Goal: Task Accomplishment & Management: Complete application form

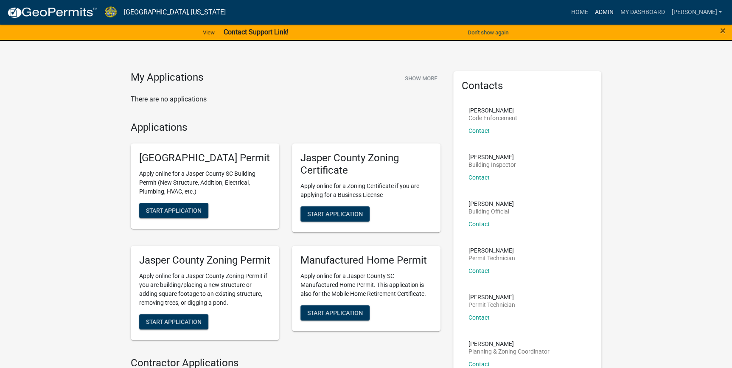
click at [616, 13] on link "Admin" at bounding box center [603, 12] width 25 height 16
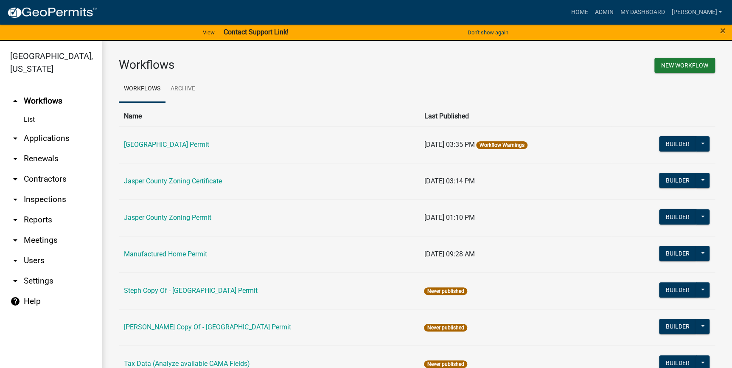
click at [37, 139] on link "arrow_drop_down Applications" at bounding box center [51, 138] width 102 height 20
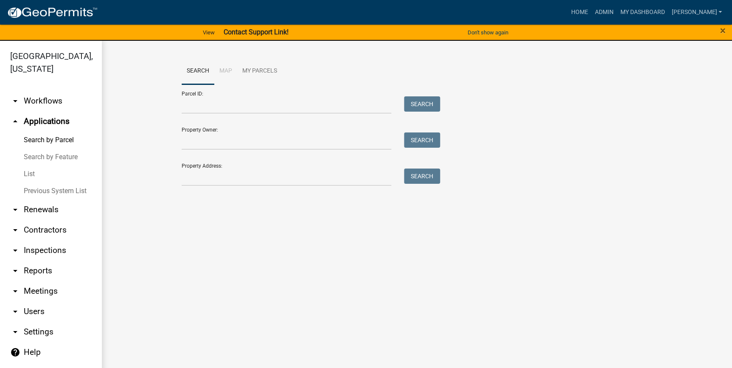
click at [26, 173] on link "List" at bounding box center [51, 173] width 102 height 17
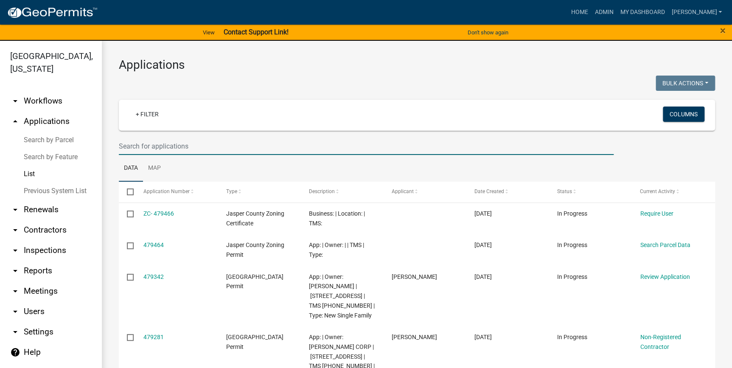
click at [165, 146] on input "text" at bounding box center [366, 145] width 495 height 17
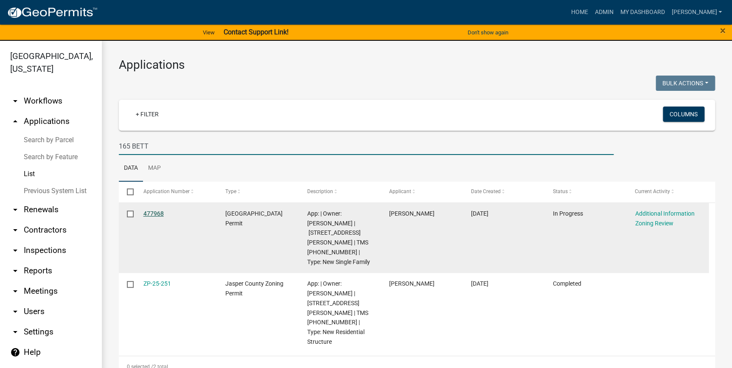
type input "165 BETT"
click at [145, 214] on link "477968" at bounding box center [153, 213] width 20 height 7
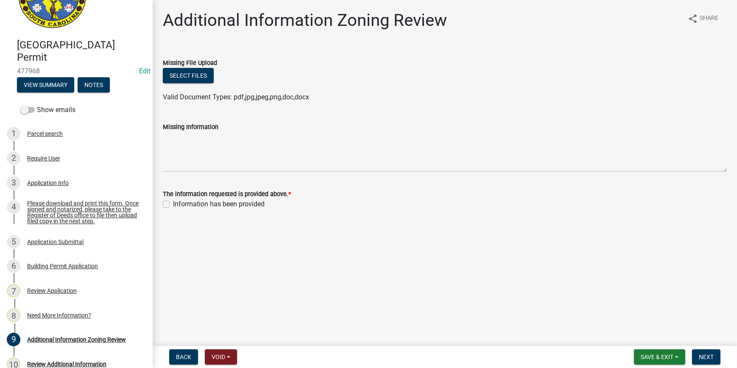
scroll to position [135, 0]
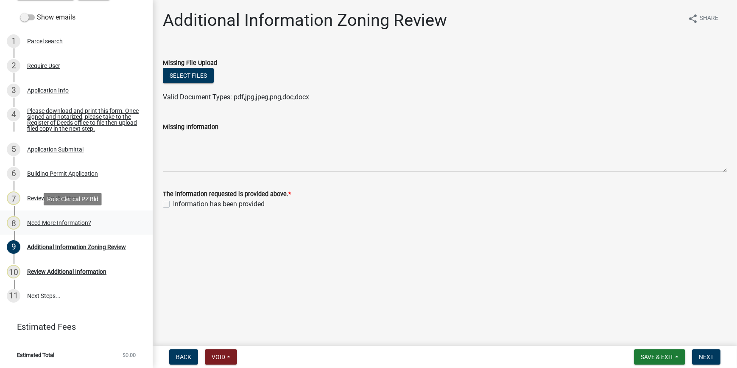
click at [87, 214] on link "8 Need More Information?" at bounding box center [76, 222] width 153 height 25
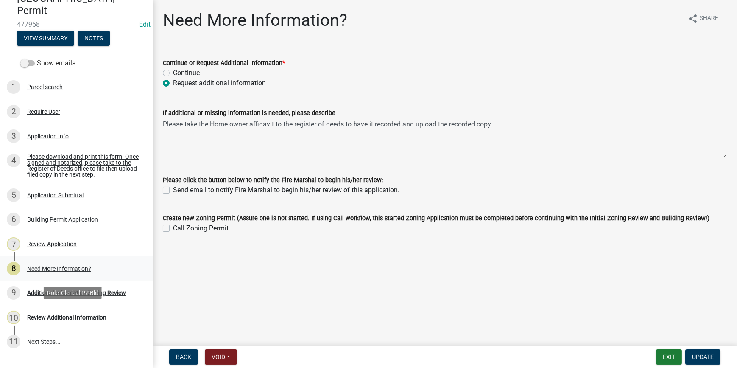
scroll to position [19, 0]
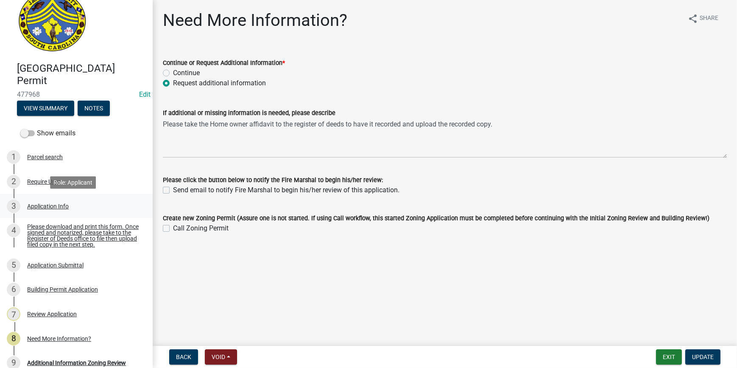
click at [50, 210] on div "3 Application Info" at bounding box center [73, 206] width 132 height 14
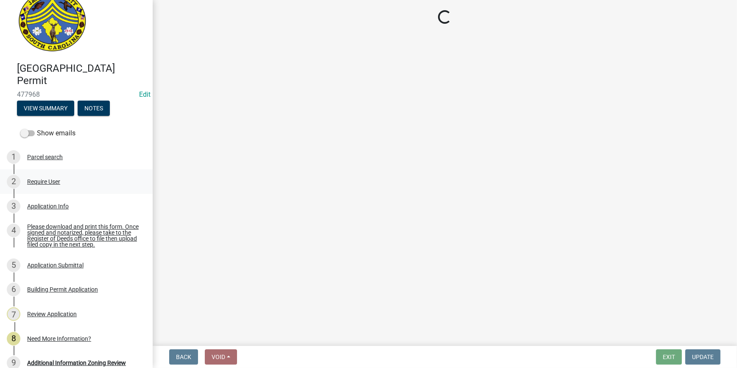
select select "42590599-3c97-479d-b3e9-fbeca9af4fb5"
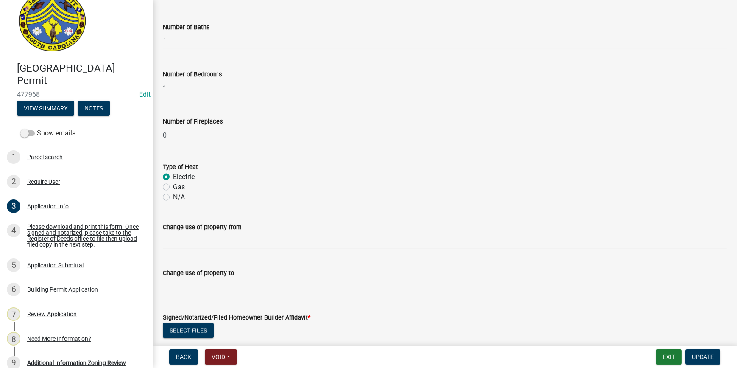
scroll to position [1865, 0]
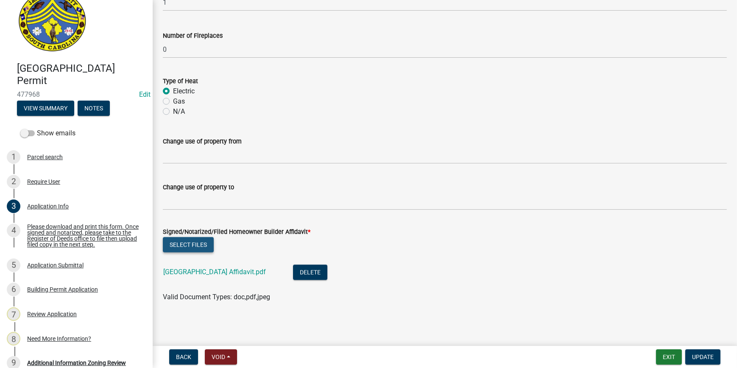
click at [183, 241] on button "Select files" at bounding box center [188, 244] width 51 height 15
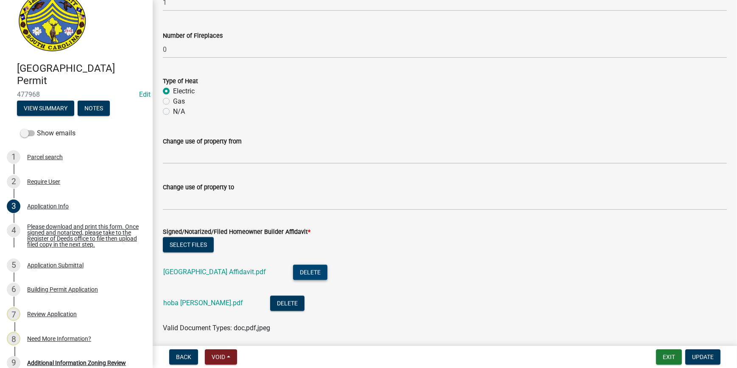
click at [310, 271] on button "Delete" at bounding box center [310, 272] width 34 height 15
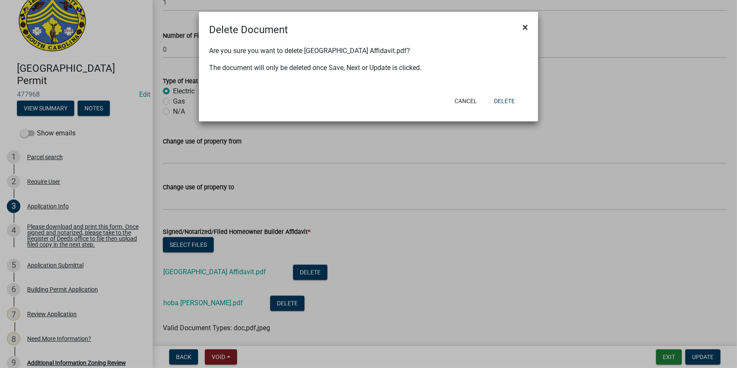
click at [526, 26] on span "×" at bounding box center [526, 27] width 6 height 12
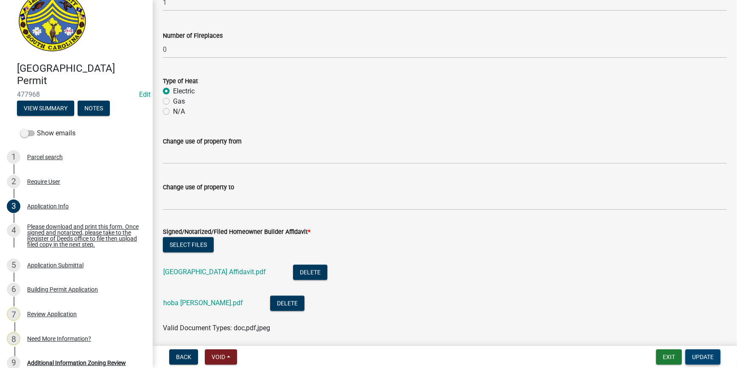
click at [699, 356] on span "Update" at bounding box center [703, 356] width 22 height 7
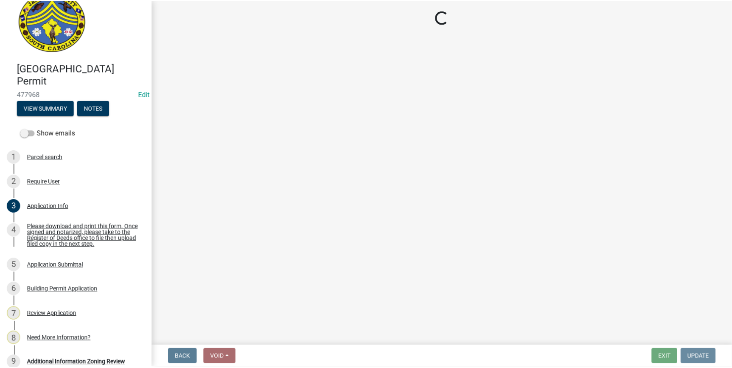
scroll to position [0, 0]
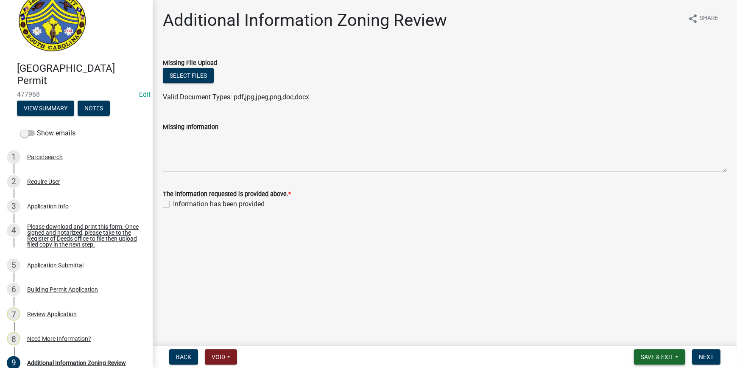
click at [646, 351] on button "Save & Exit" at bounding box center [659, 356] width 51 height 15
click at [636, 331] on button "Save & Exit" at bounding box center [652, 334] width 68 height 20
